Goal: Find specific fact

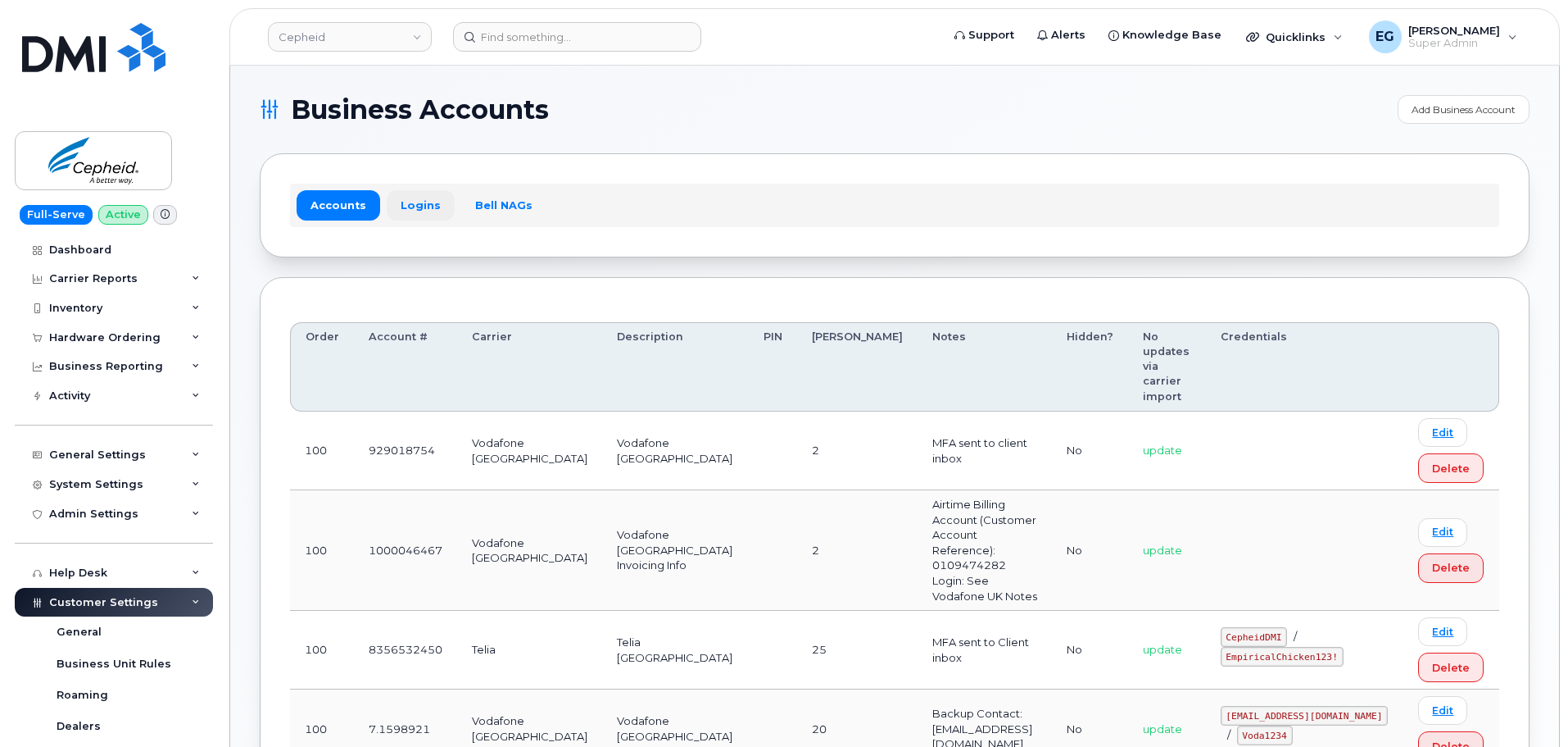
click at [428, 198] on link "Logins" at bounding box center [421, 205] width 68 height 30
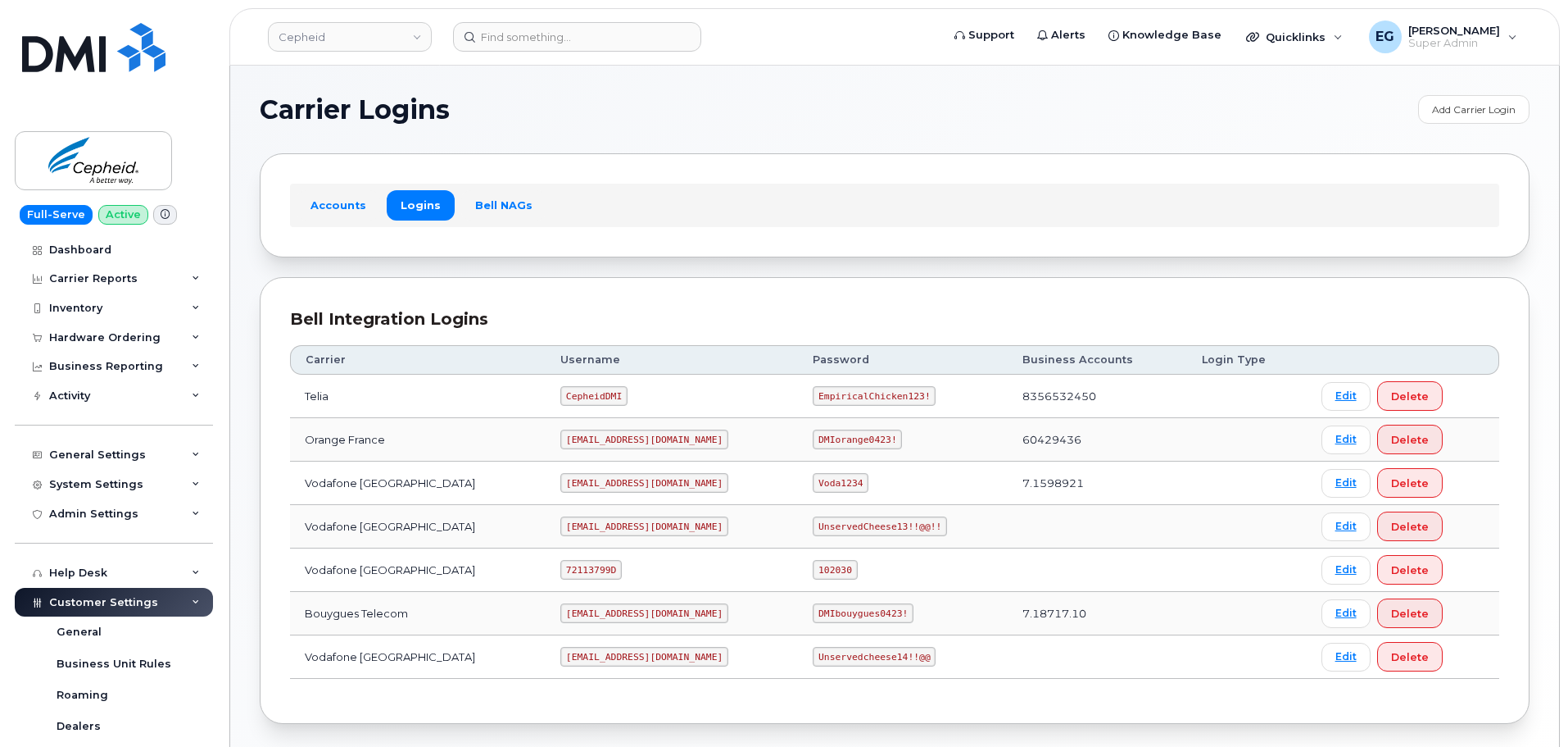
click at [812, 442] on code "DMIorange0423!" at bounding box center [857, 440] width 90 height 20
drag, startPoint x: 823, startPoint y: 437, endPoint x: 776, endPoint y: 439, distance: 47.0
click at [812, 439] on code "DMIorange0423!" at bounding box center [857, 440] width 90 height 20
drag, startPoint x: 802, startPoint y: 443, endPoint x: 833, endPoint y: 441, distance: 31.1
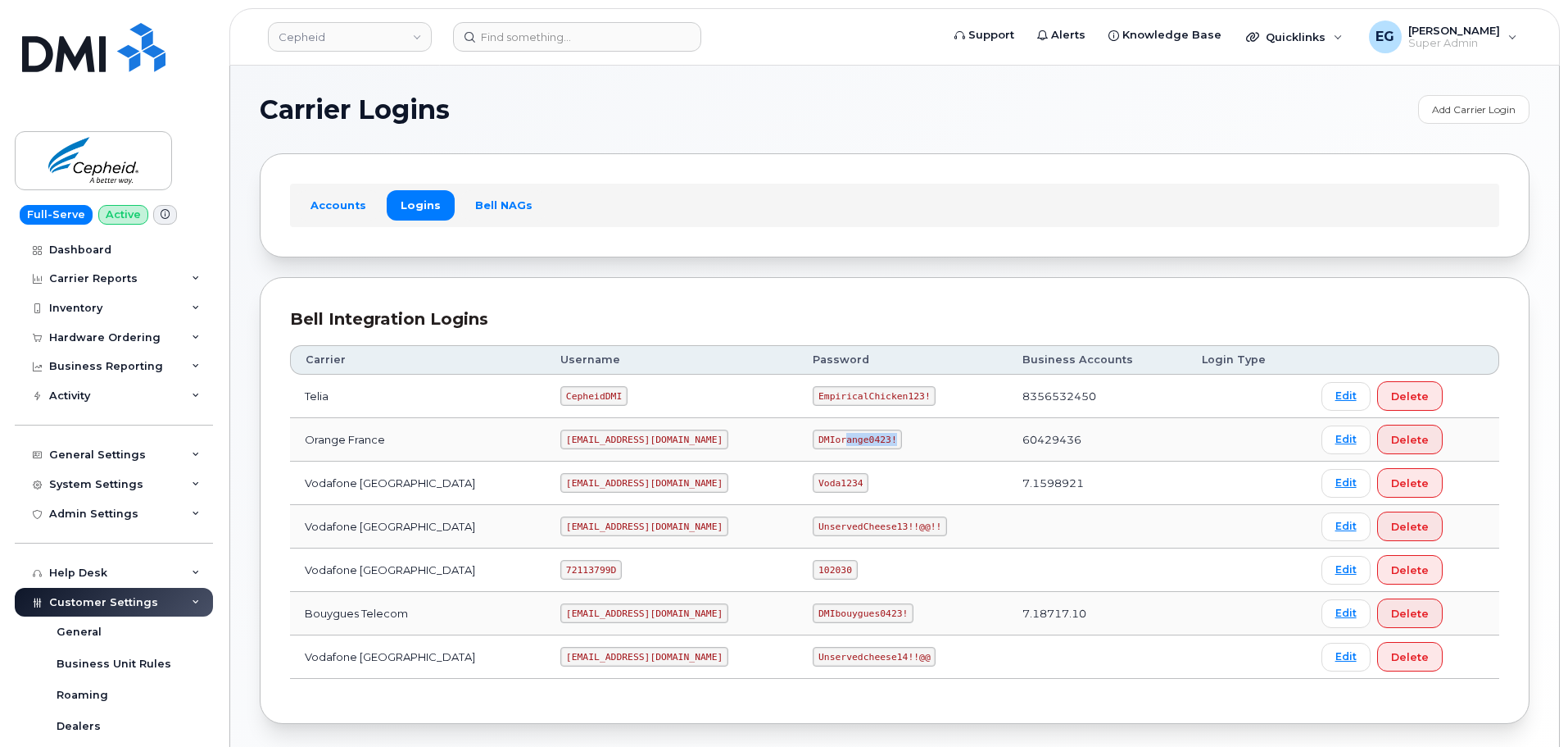
click at [812, 443] on code "DMIorange0423!" at bounding box center [857, 440] width 90 height 20
click at [815, 443] on code "DMIorange0423!" at bounding box center [857, 440] width 90 height 20
click at [820, 438] on code "DMIorange0423!" at bounding box center [857, 440] width 90 height 20
drag, startPoint x: 820, startPoint y: 438, endPoint x: 786, endPoint y: 439, distance: 34.0
click at [812, 439] on code "DMIorange0423!" at bounding box center [857, 440] width 90 height 20
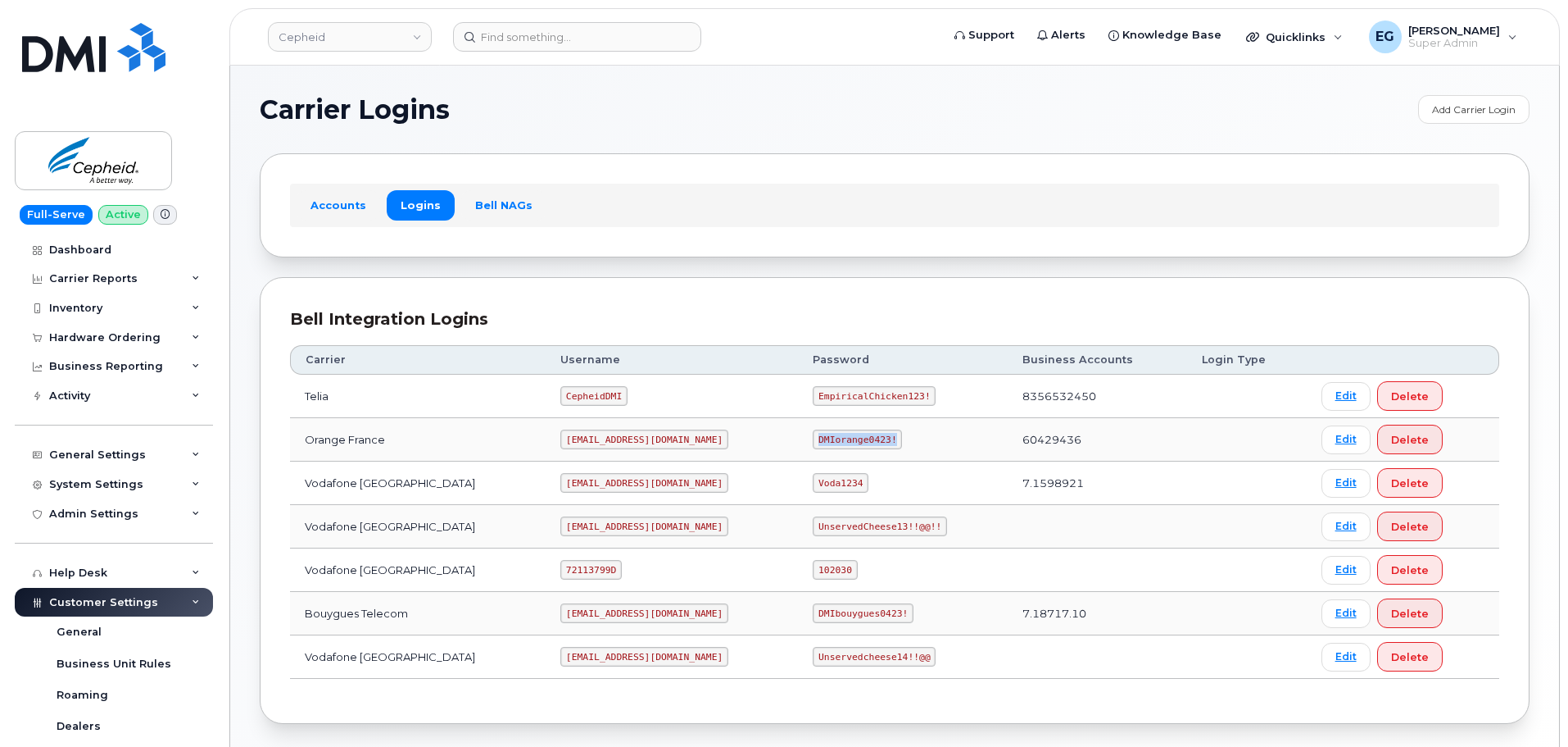
copy code "DMIorange0423!"
